Goal: Task Accomplishment & Management: Manage account settings

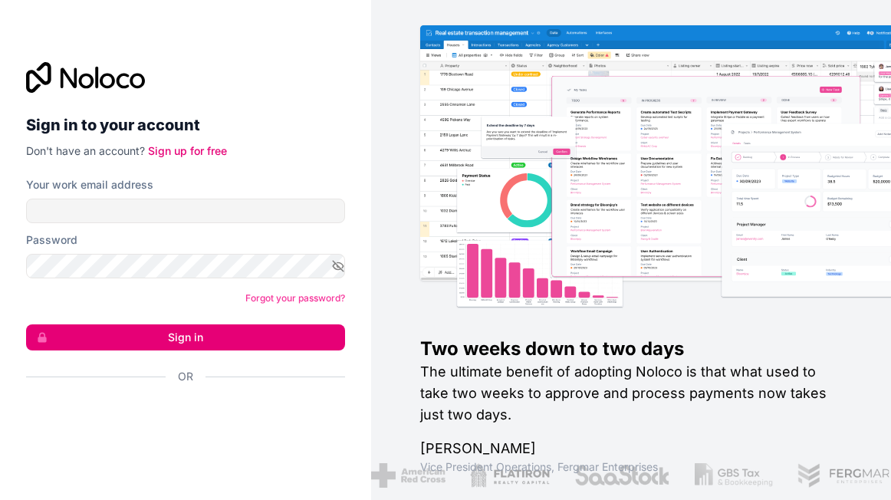
click at [170, 422] on div "Sign in with Google. Opens in new tab" at bounding box center [179, 418] width 307 height 34
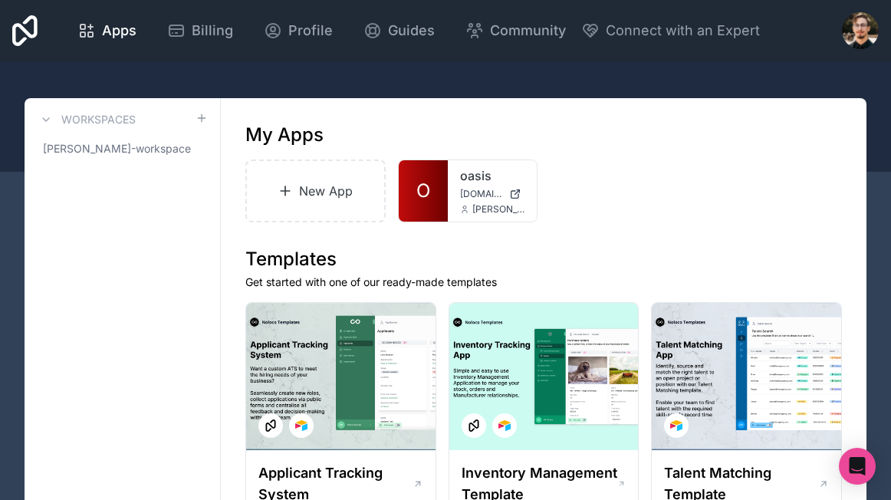
click at [863, 37] on div at bounding box center [860, 30] width 37 height 37
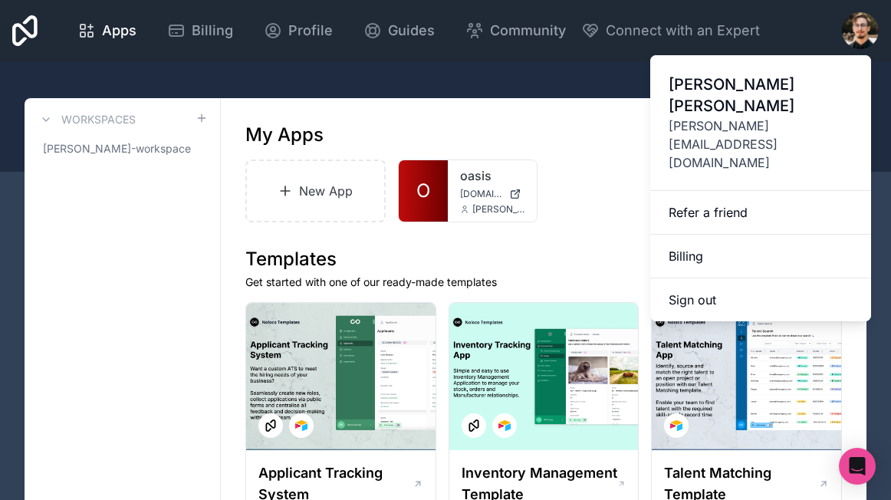
click at [737, 117] on span "[PERSON_NAME][EMAIL_ADDRESS][DOMAIN_NAME]" at bounding box center [761, 144] width 184 height 55
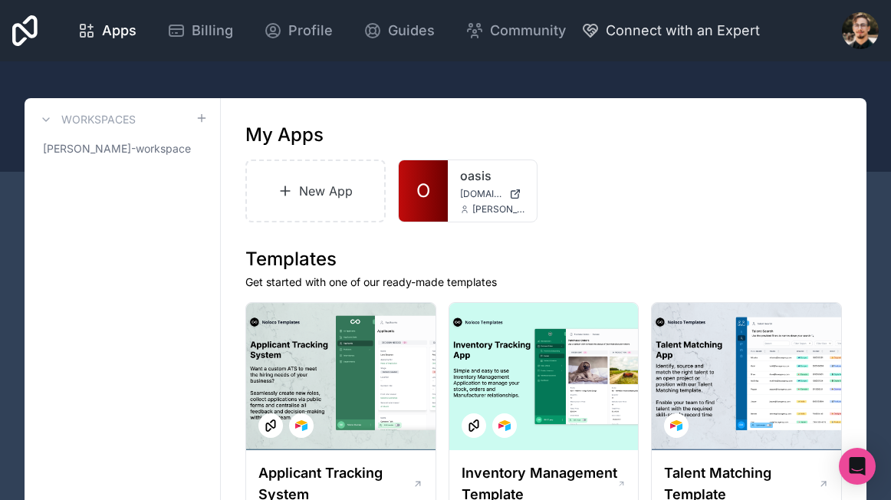
click at [842, 19] on div at bounding box center [860, 30] width 37 height 37
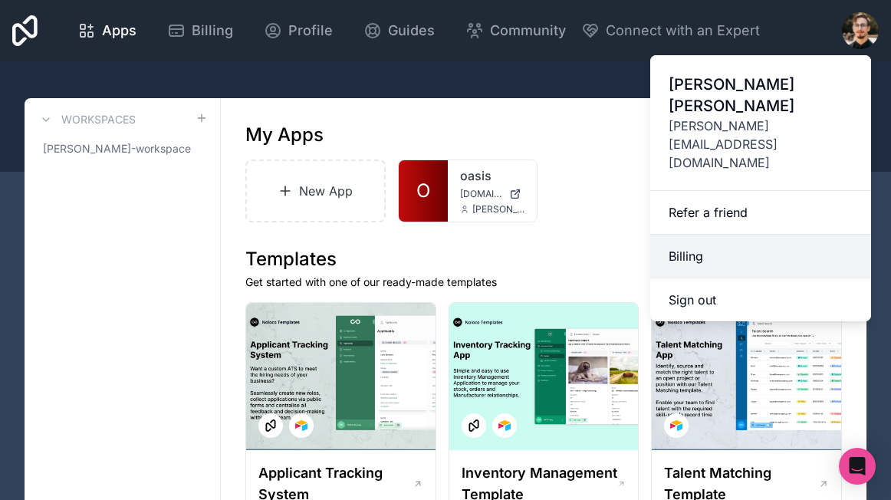
click at [698, 235] on link "Billing" at bounding box center [760, 257] width 221 height 44
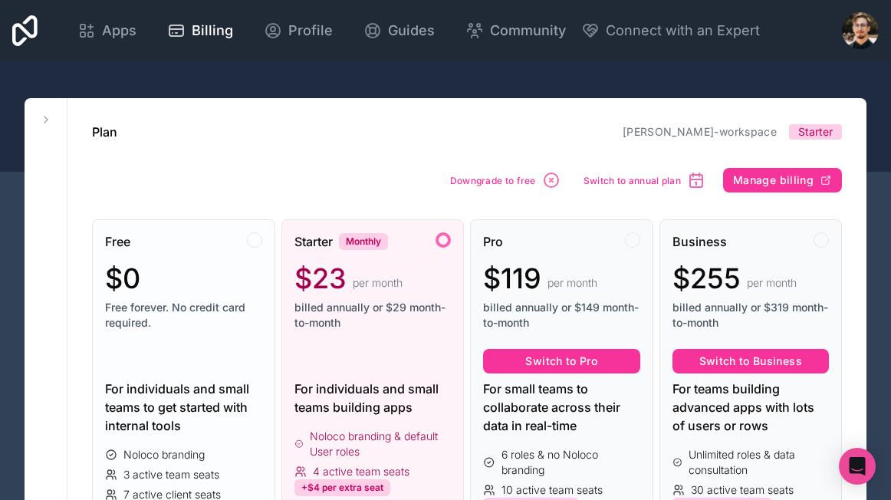
click at [243, 282] on div "$0" at bounding box center [183, 278] width 157 height 31
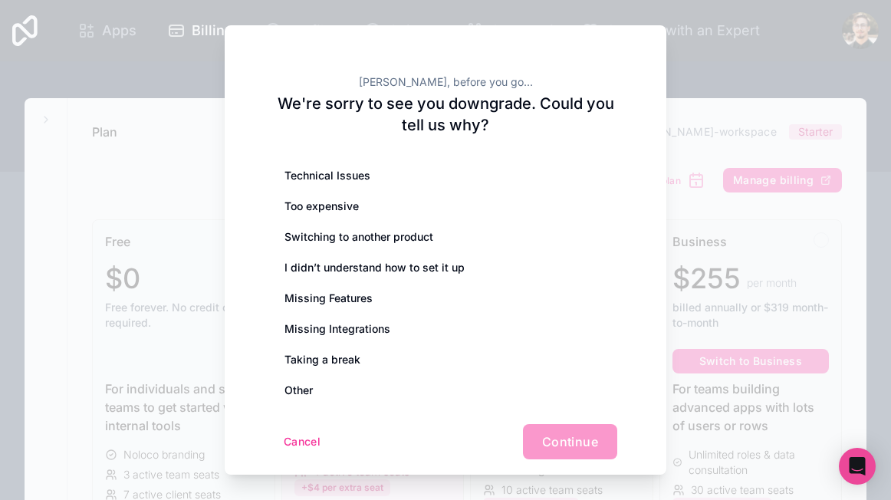
click at [243, 282] on div "[PERSON_NAME], before you go... We're sorry to see you downgrade. Could you tel…" at bounding box center [446, 254] width 442 height 459
click at [288, 438] on button "Cancel" at bounding box center [302, 441] width 57 height 25
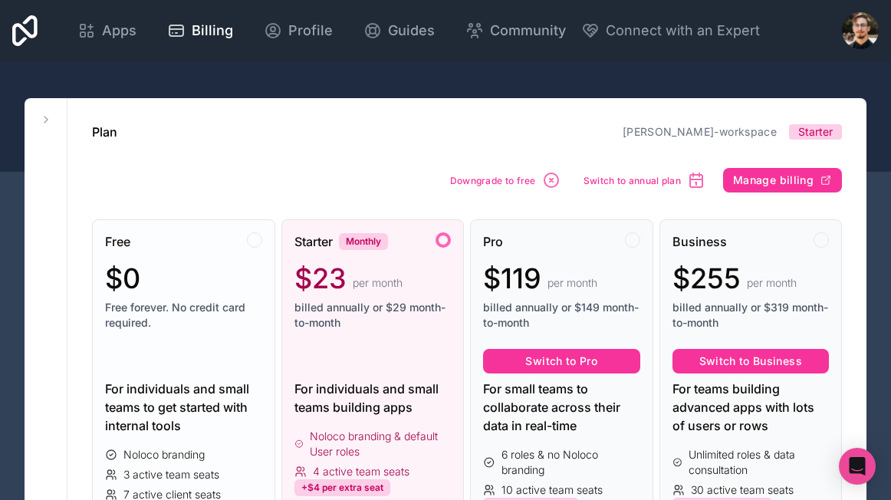
click at [224, 310] on span "Free forever. No credit card required." at bounding box center [183, 315] width 157 height 31
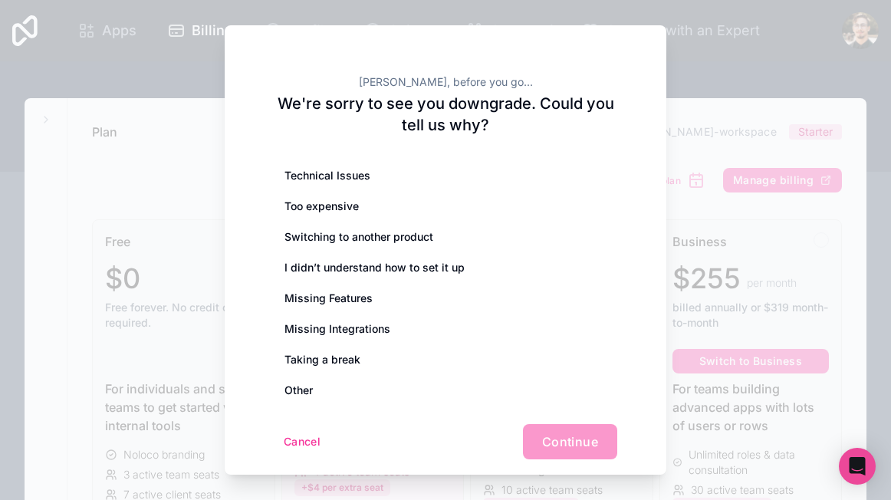
click at [564, 437] on div "Cancel Continue" at bounding box center [446, 441] width 344 height 35
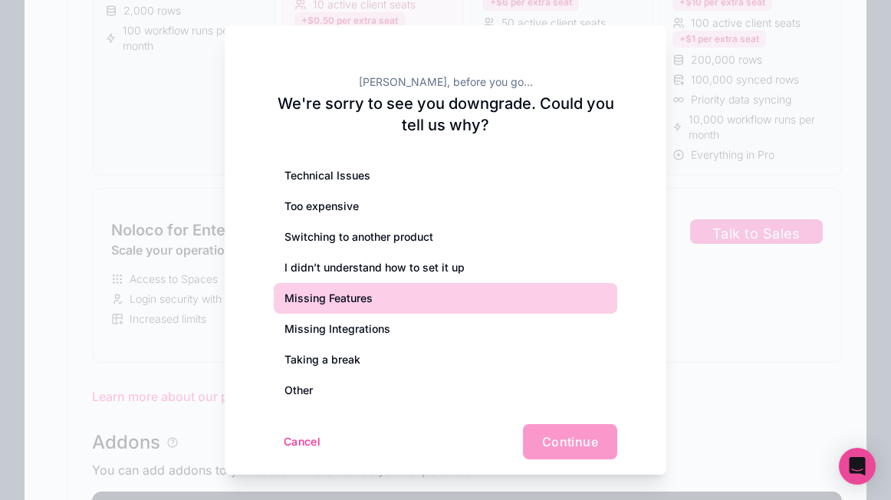
scroll to position [600, 0]
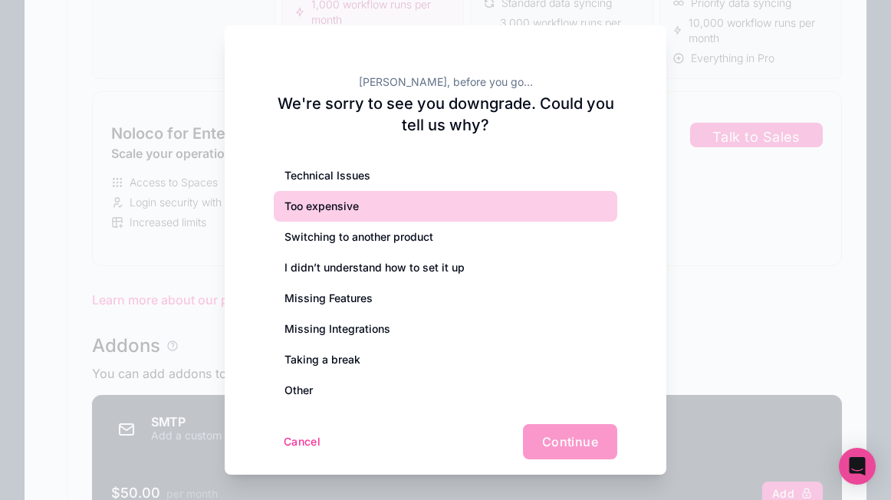
click at [334, 210] on div "Too expensive" at bounding box center [446, 206] width 344 height 31
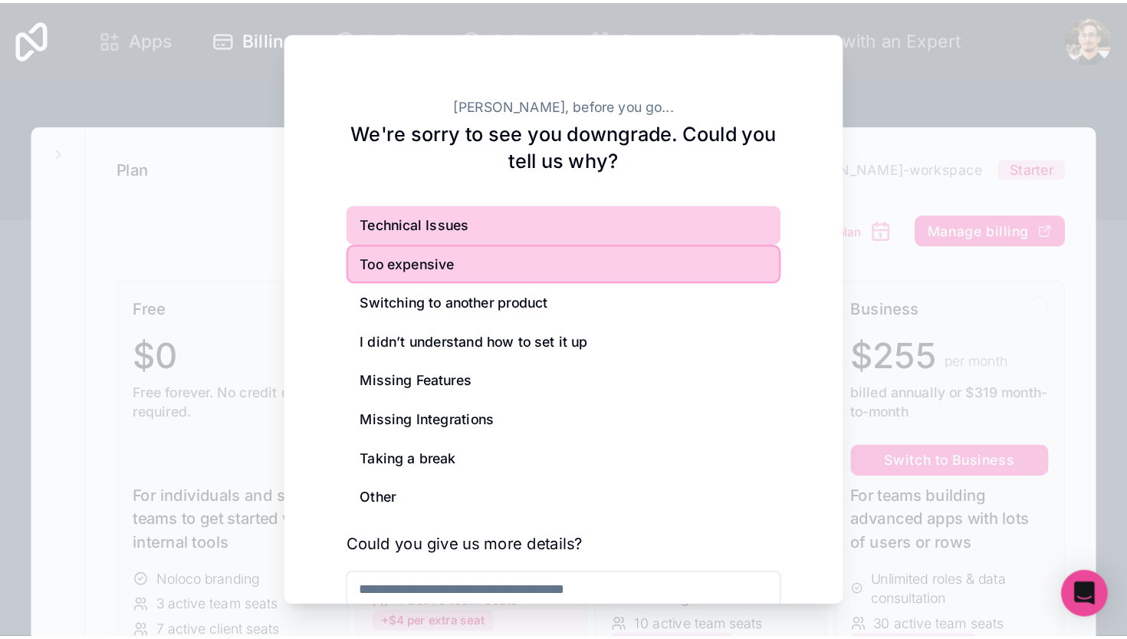
scroll to position [0, 0]
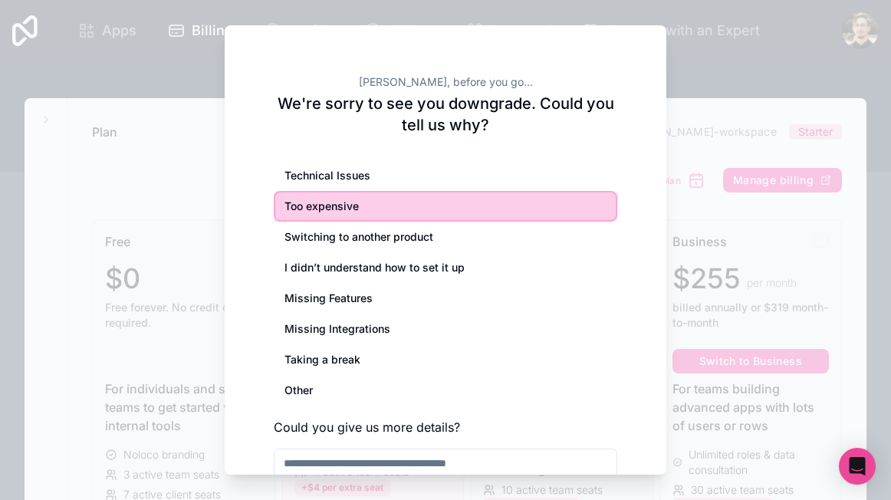
click at [459, 195] on div "Too expensive" at bounding box center [446, 206] width 344 height 31
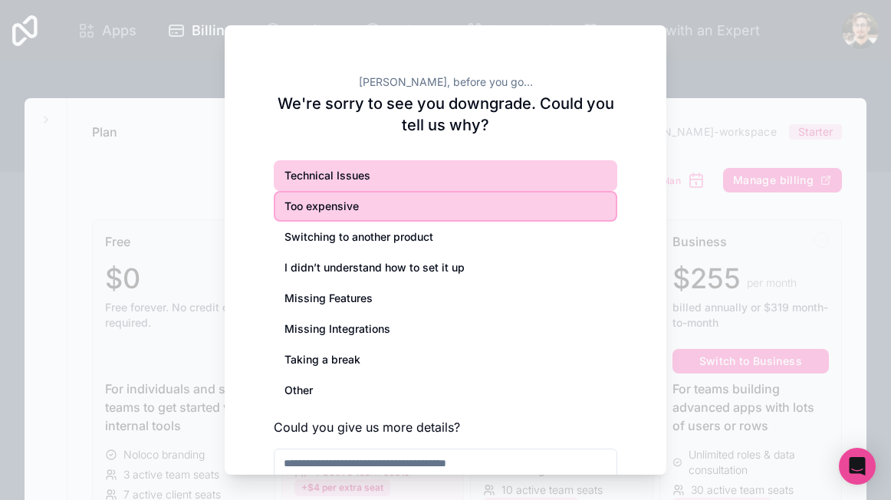
click at [460, 186] on div "Technical Issues" at bounding box center [446, 175] width 344 height 31
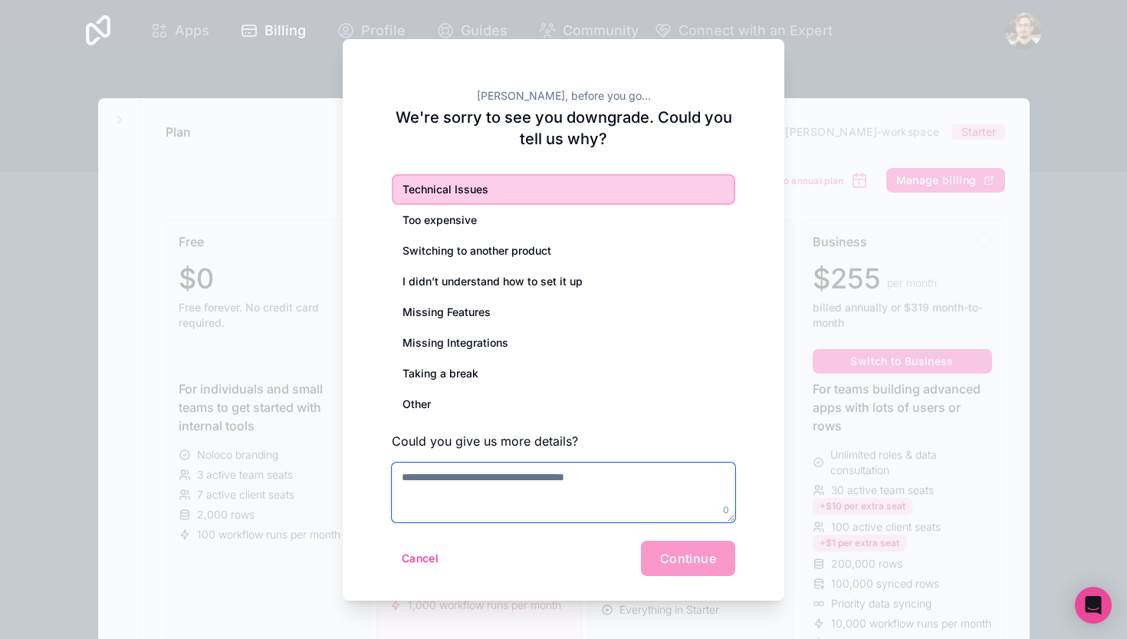
click at [617, 472] on textarea at bounding box center [564, 492] width 344 height 60
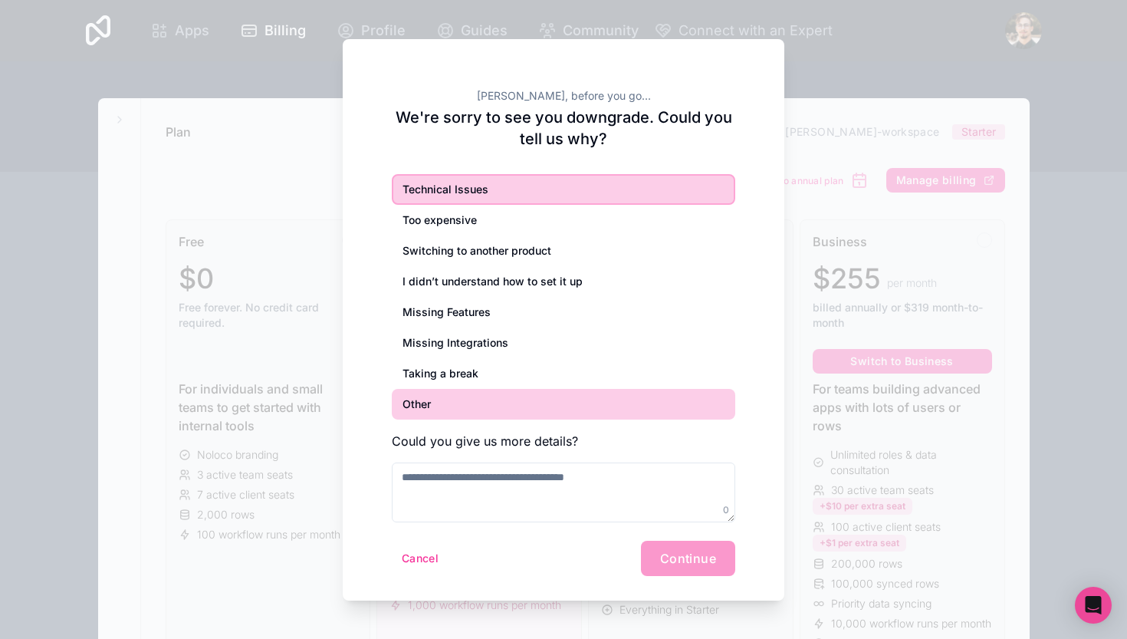
click at [488, 400] on div "Other" at bounding box center [564, 404] width 344 height 31
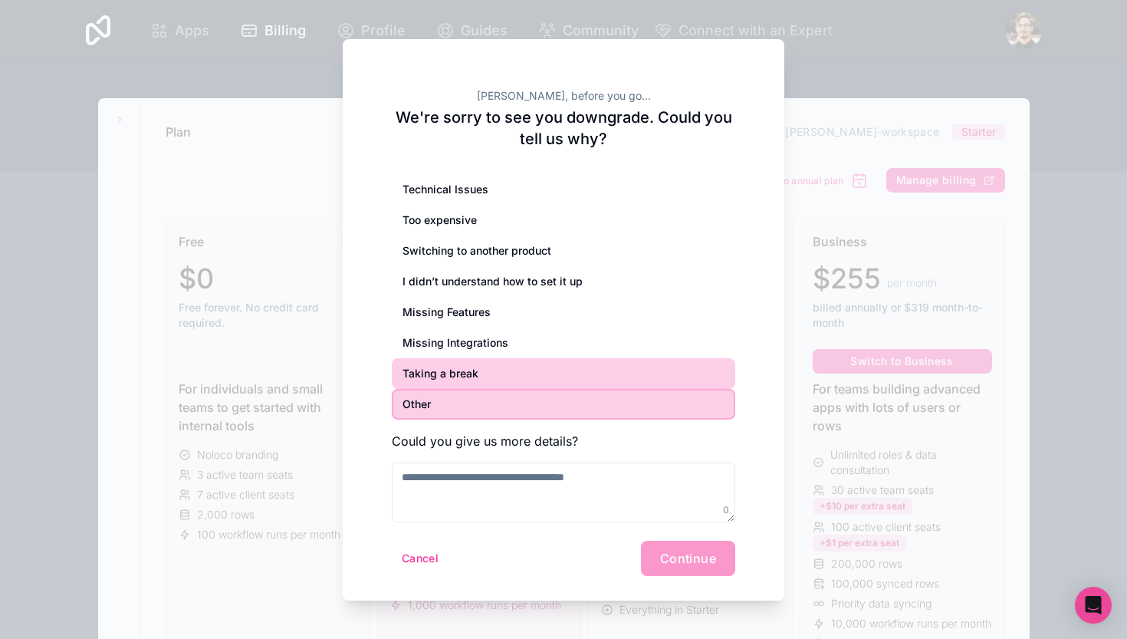
click at [486, 372] on div "Taking a break" at bounding box center [564, 373] width 344 height 31
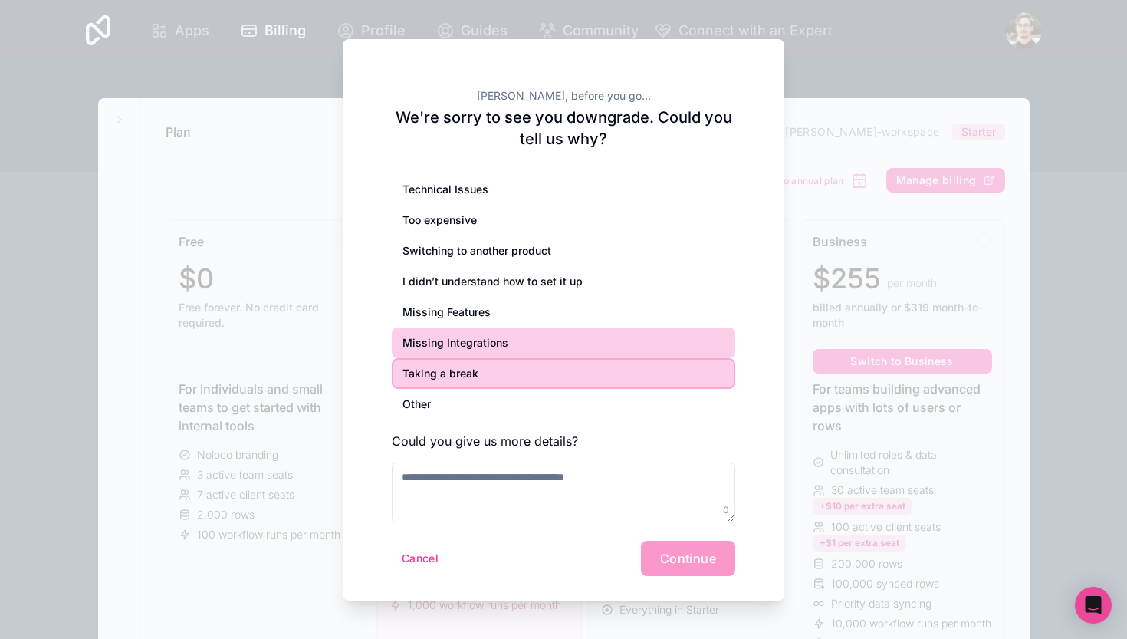
click at [487, 349] on div "Missing Integrations" at bounding box center [564, 342] width 344 height 31
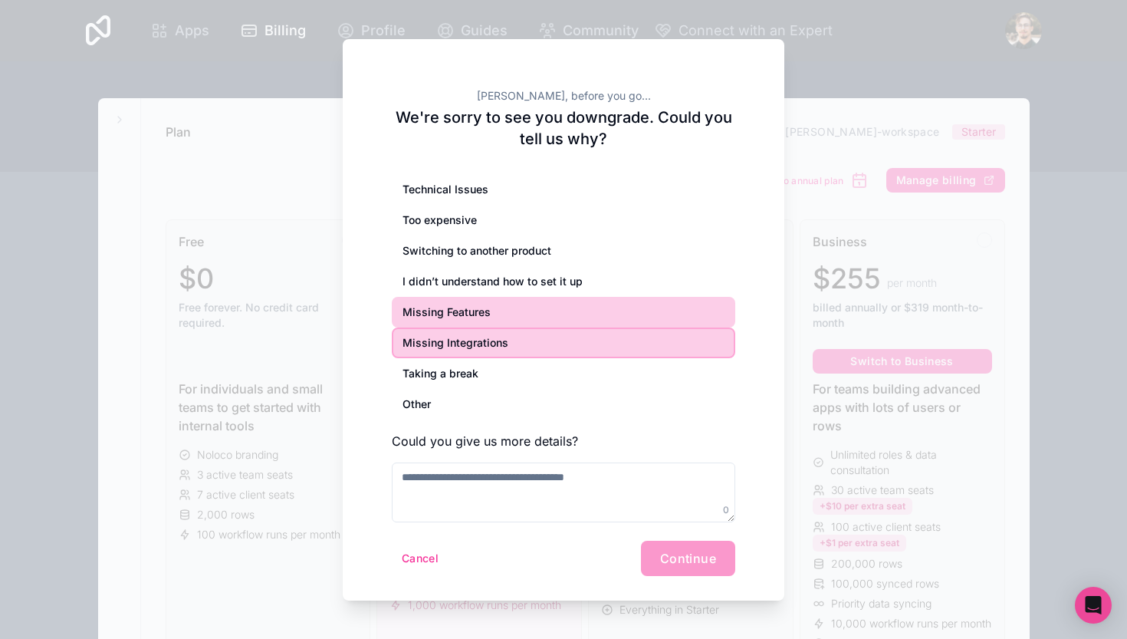
click at [485, 322] on div "Missing Features" at bounding box center [564, 312] width 344 height 31
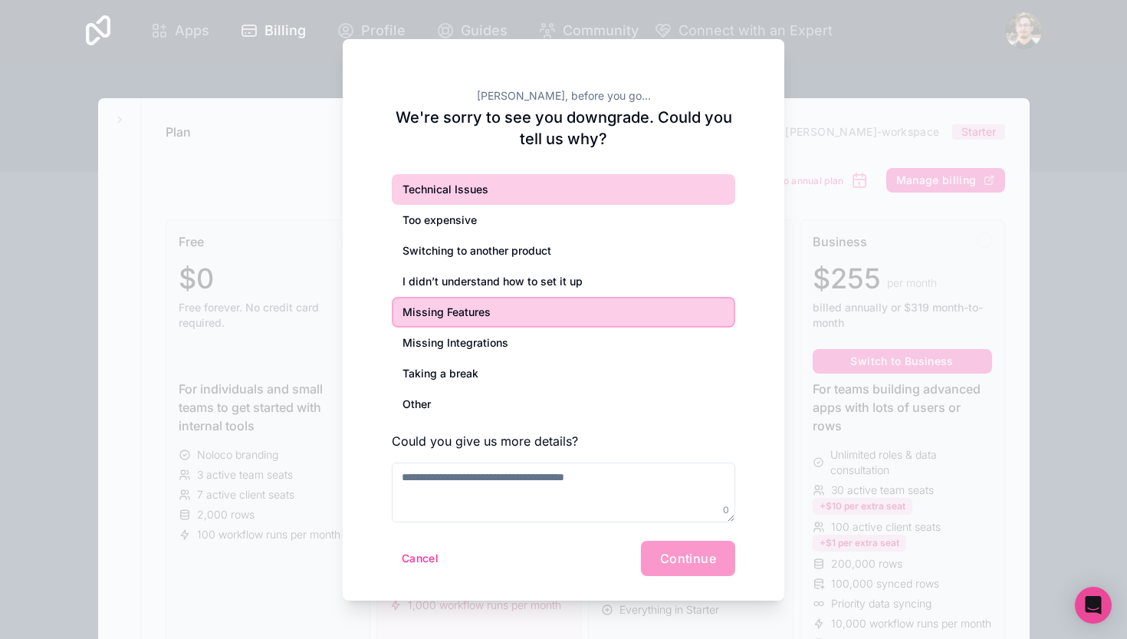
click at [481, 199] on div "Technical Issues" at bounding box center [564, 189] width 344 height 31
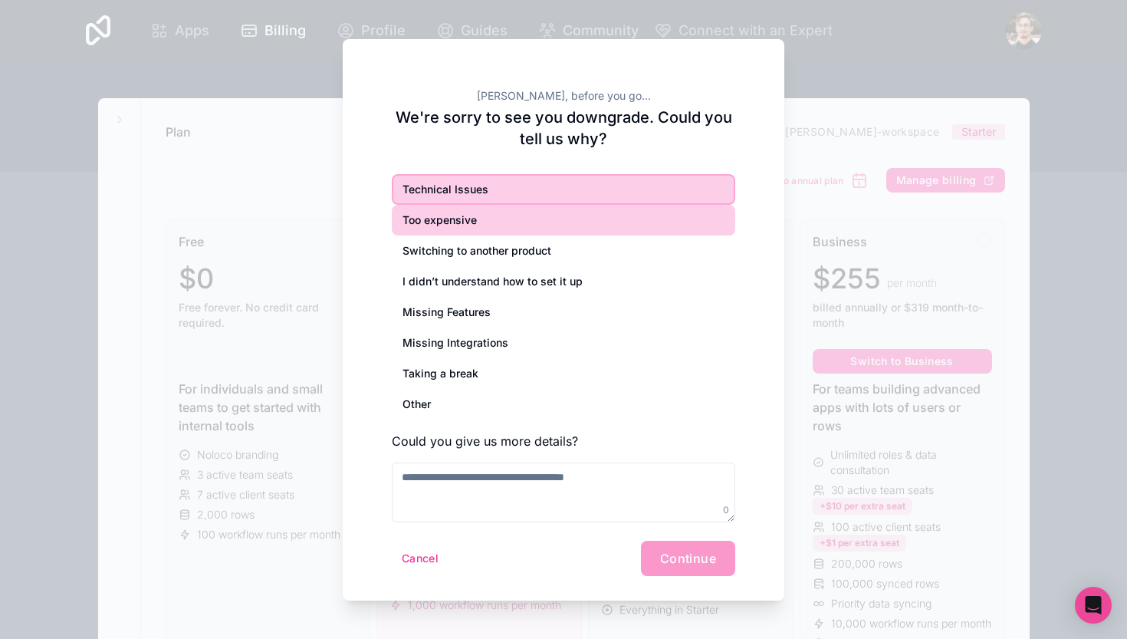
click at [481, 214] on div "Too expensive" at bounding box center [564, 220] width 344 height 31
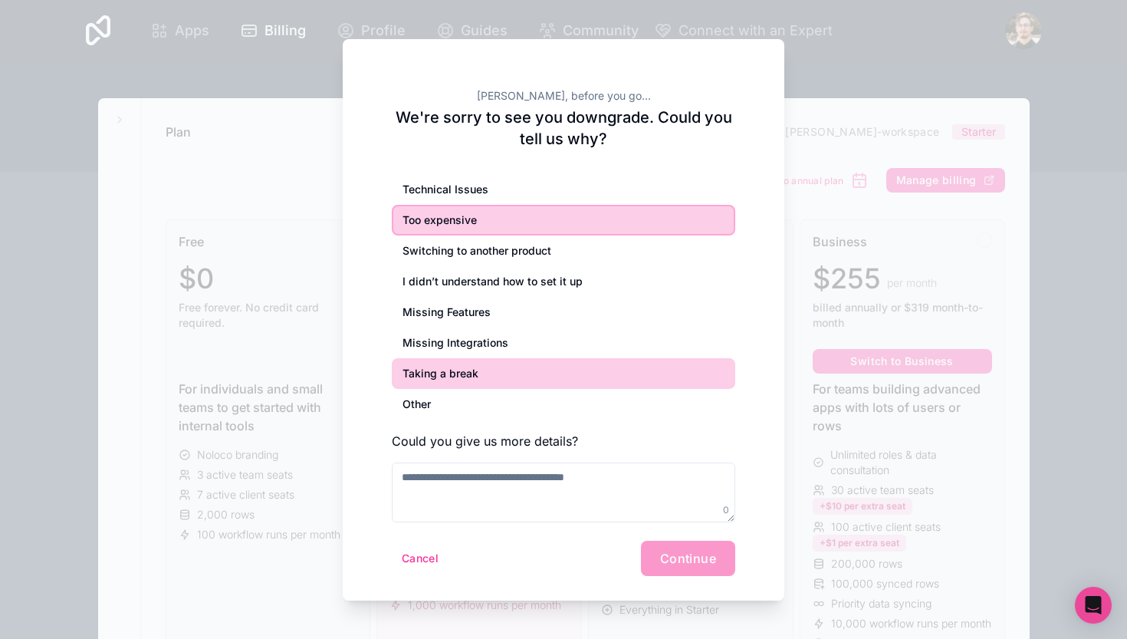
click at [516, 370] on div "Taking a break" at bounding box center [564, 373] width 344 height 31
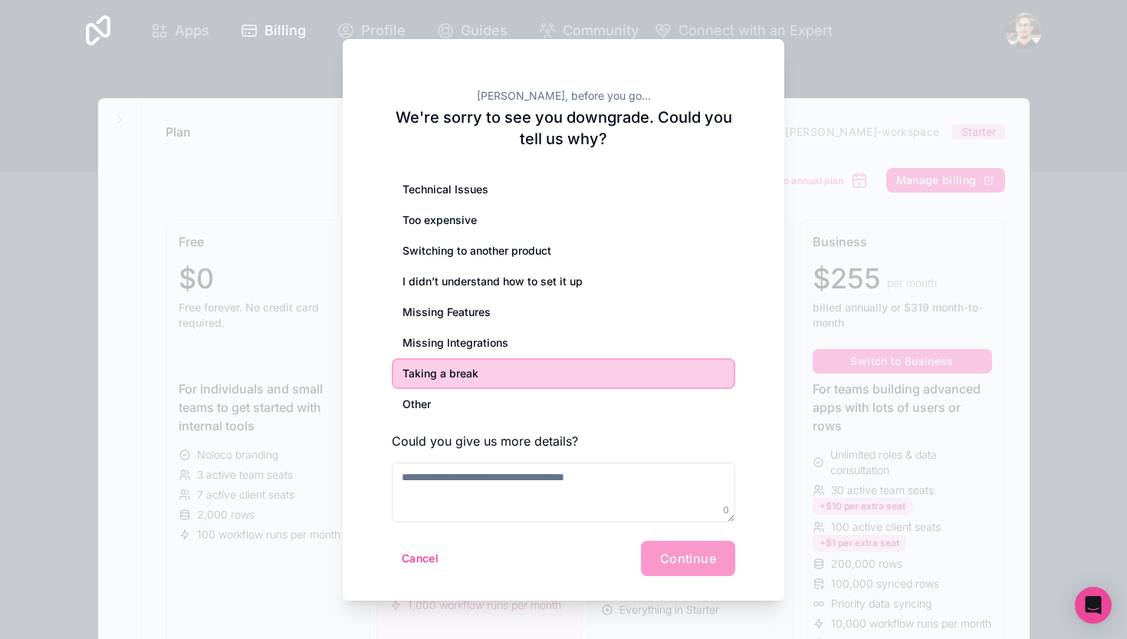
click at [506, 457] on div "Technical Issues Too expensive Switching to another product I didn’t understand…" at bounding box center [564, 348] width 344 height 348
click at [483, 499] on textarea at bounding box center [564, 492] width 344 height 60
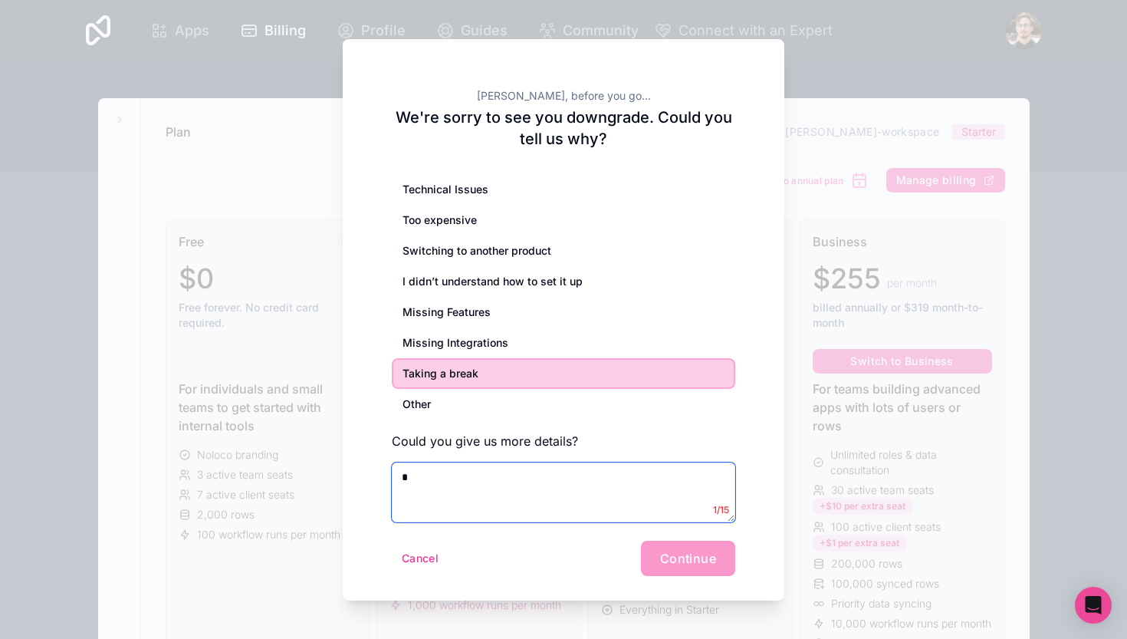
type textarea "*"
click at [692, 499] on div "Cancel Continue" at bounding box center [564, 558] width 344 height 35
click at [661, 498] on textarea "*" at bounding box center [564, 492] width 344 height 60
type textarea "**********"
paste textarea "****"
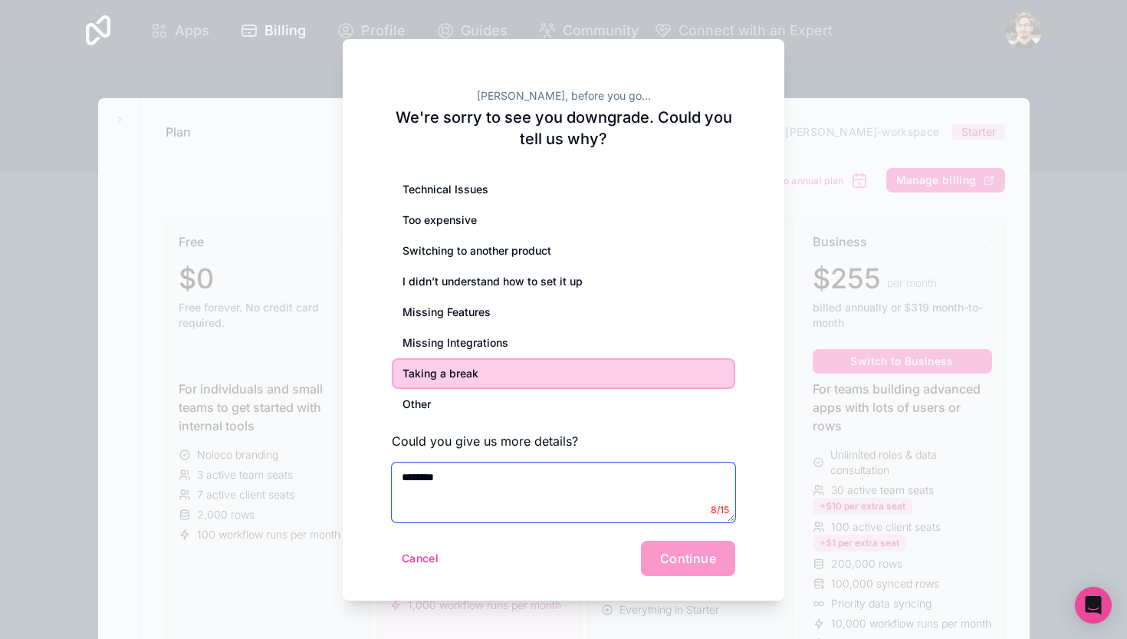
paste textarea "****"
type textarea "**********"
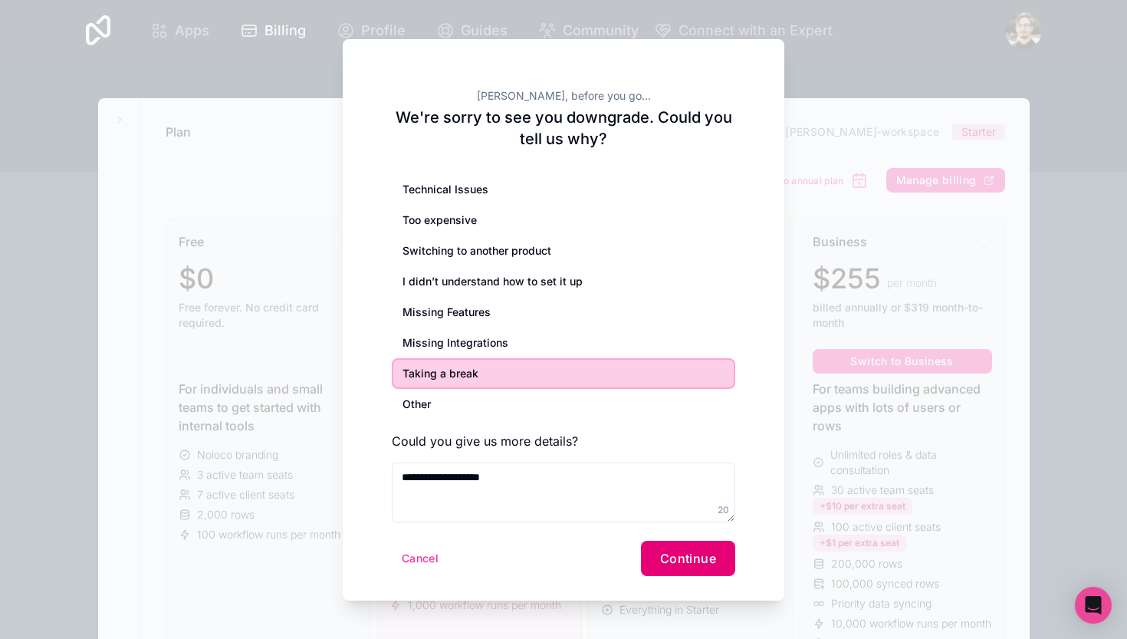
click at [704, 499] on span "Continue" at bounding box center [688, 558] width 56 height 15
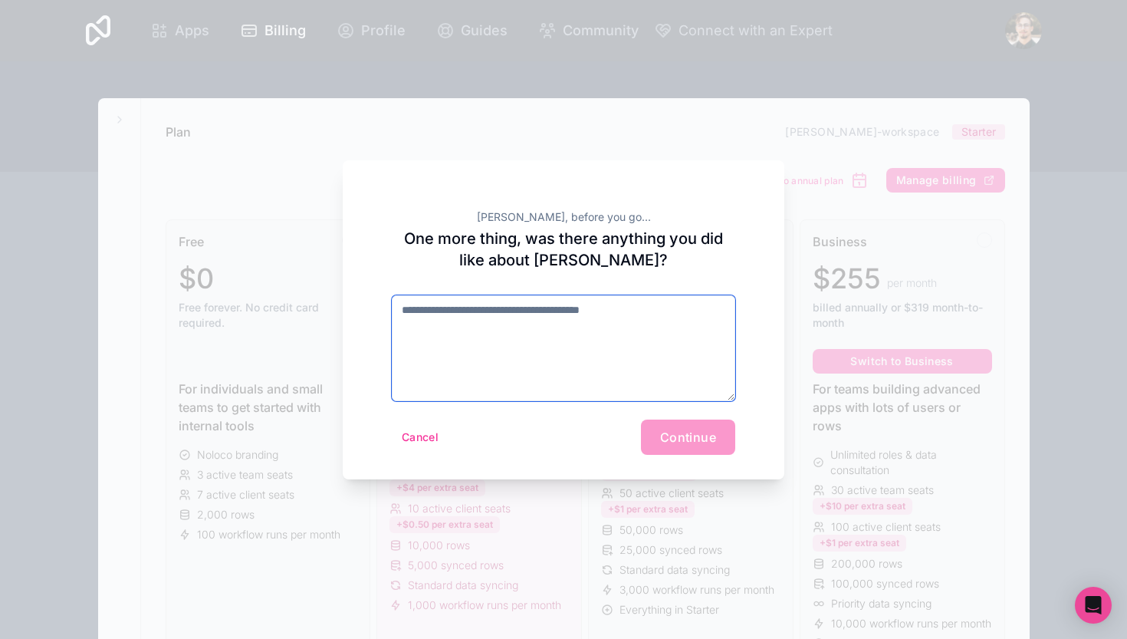
click at [723, 331] on textarea at bounding box center [564, 348] width 344 height 106
paste textarea "****"
type textarea "****"
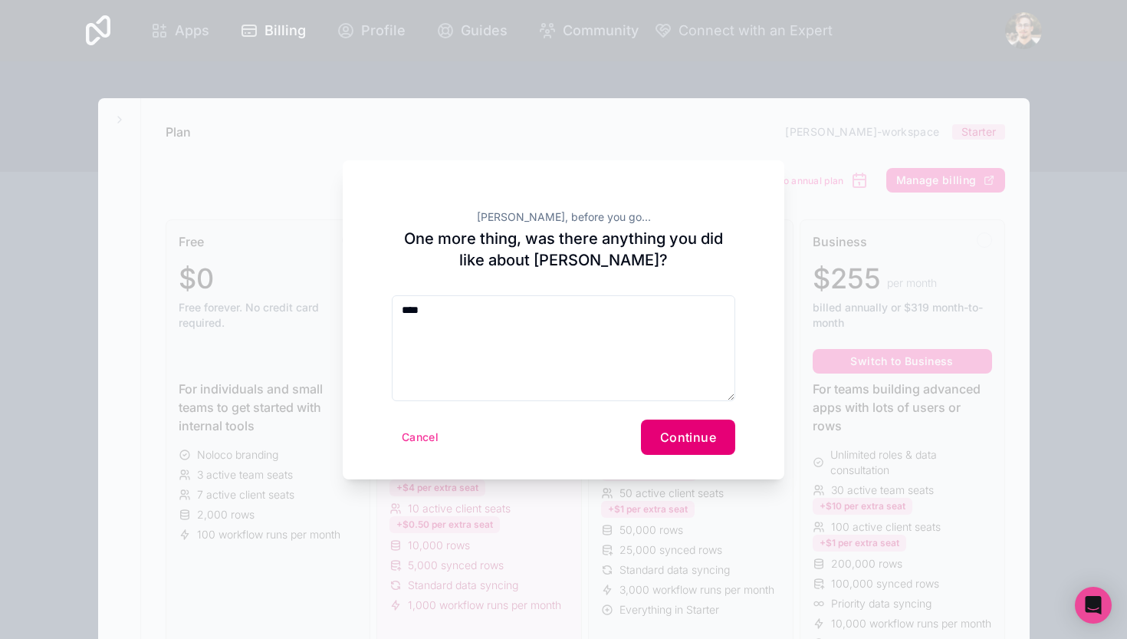
click at [713, 433] on span "Continue" at bounding box center [688, 436] width 56 height 15
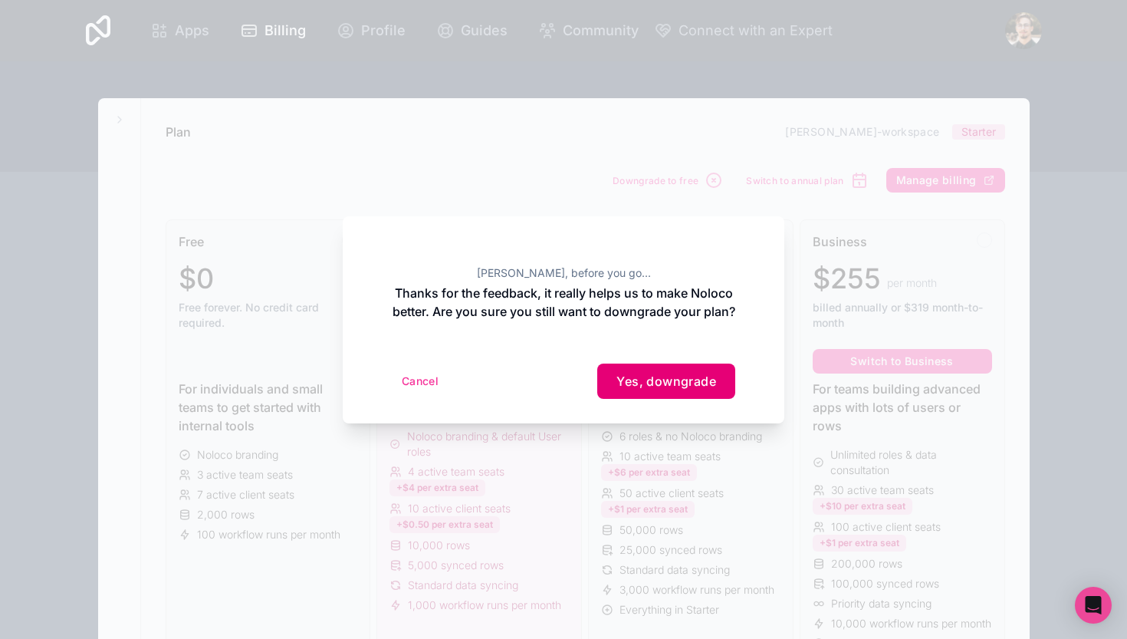
click at [712, 399] on button "Yes, downgrade" at bounding box center [666, 380] width 138 height 35
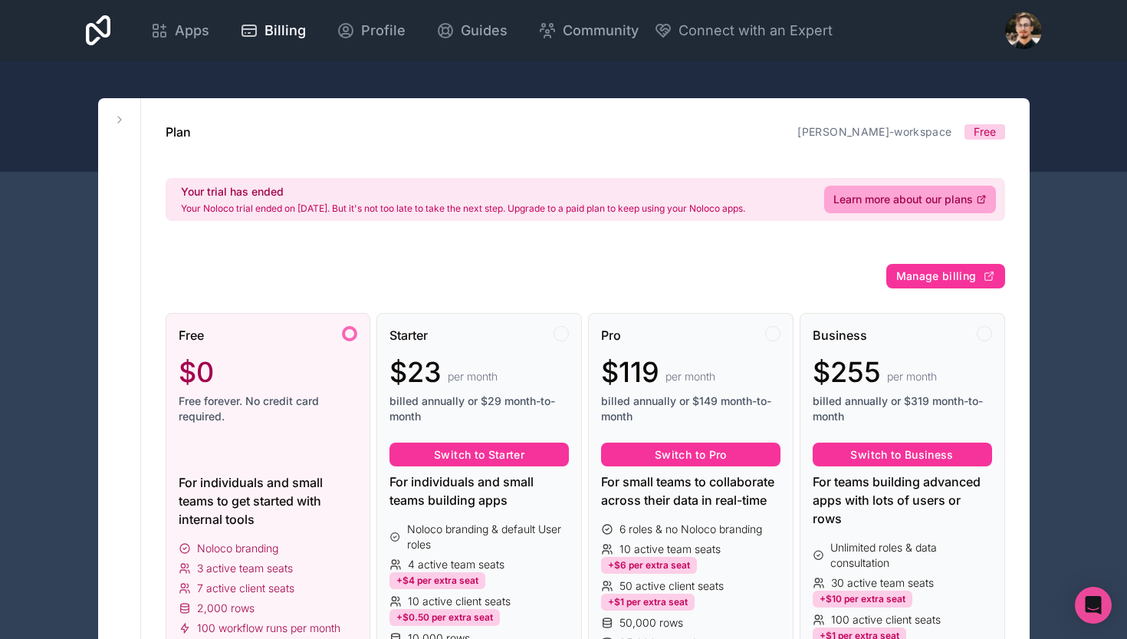
click at [111, 30] on icon at bounding box center [98, 30] width 25 height 37
